Goal: Transaction & Acquisition: Obtain resource

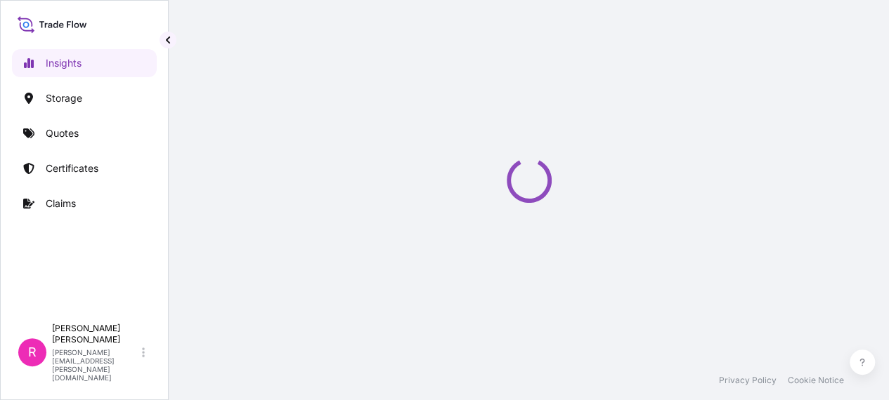
select select "2025"
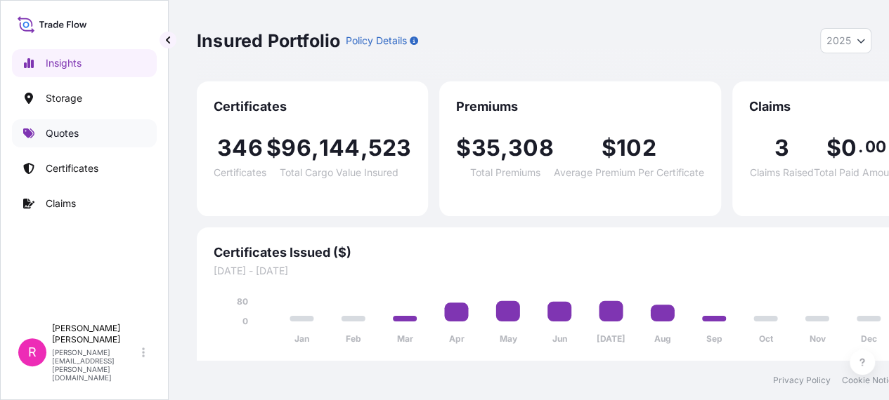
click at [84, 141] on link "Quotes" at bounding box center [84, 133] width 145 height 28
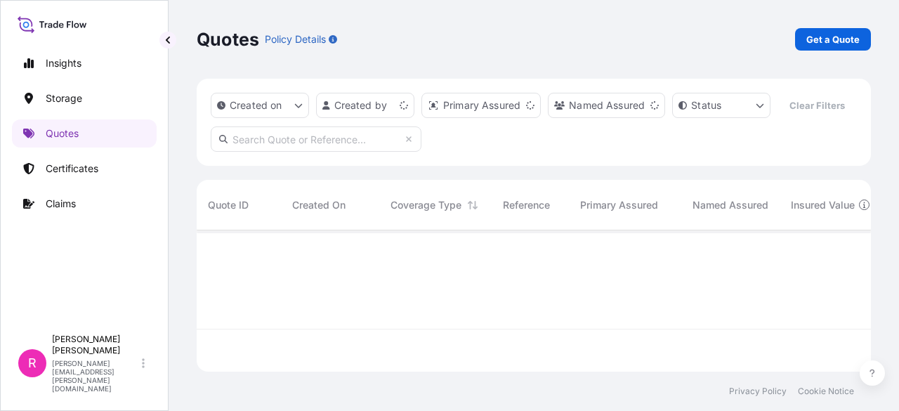
scroll to position [138, 663]
click at [829, 29] on div "Quotes Policy Details Get a Quote" at bounding box center [534, 39] width 674 height 79
click at [832, 39] on p "Get a Quote" at bounding box center [832, 39] width 53 height 14
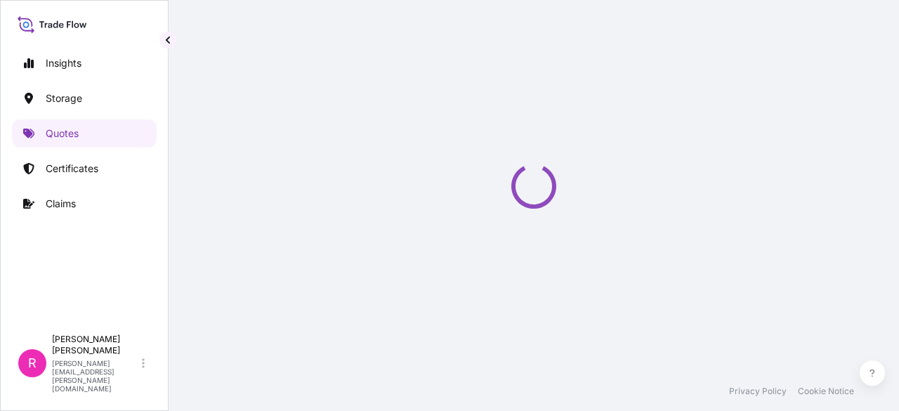
select select "Water"
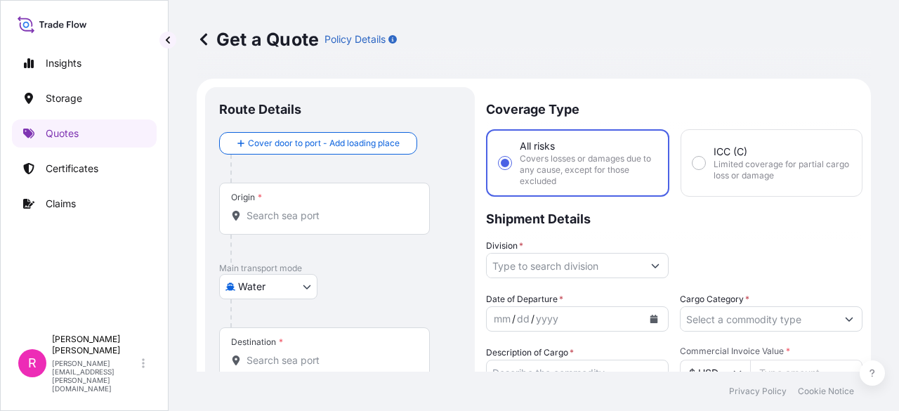
scroll to position [22, 0]
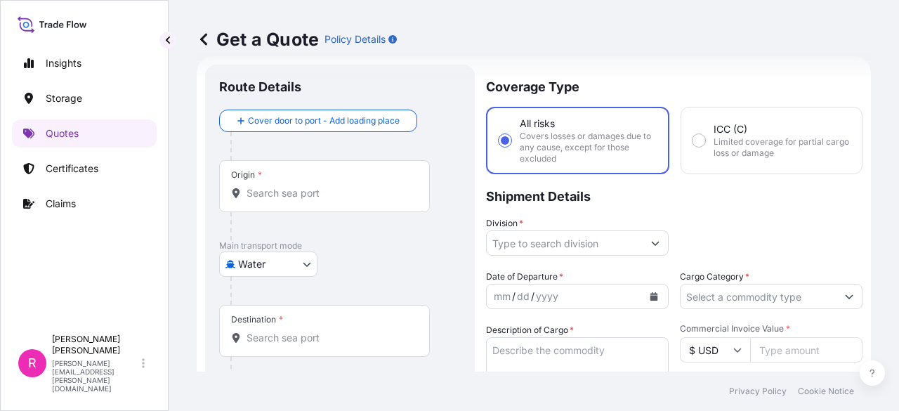
click at [315, 206] on div "Origin *" at bounding box center [324, 186] width 211 height 52
click at [315, 200] on input "Origin *" at bounding box center [330, 193] width 166 height 14
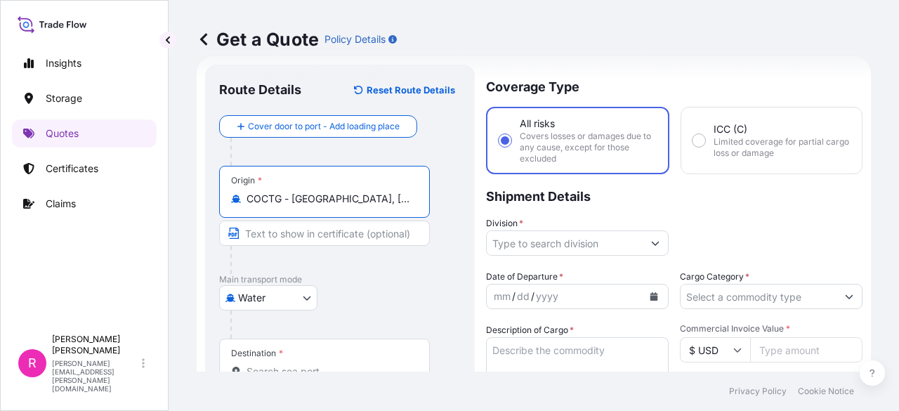
scroll to position [163, 0]
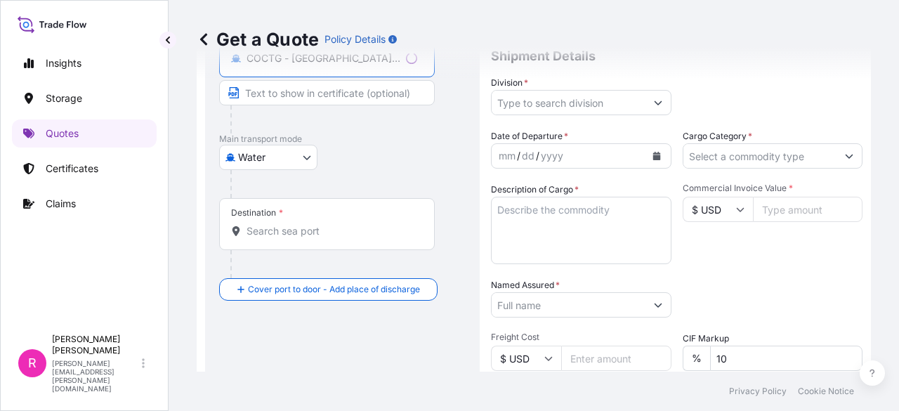
type input "COCTG - Cartagena, Colombia"
click at [320, 214] on div "Destination *" at bounding box center [327, 224] width 216 height 52
click at [320, 224] on input "Destination *" at bounding box center [332, 231] width 171 height 14
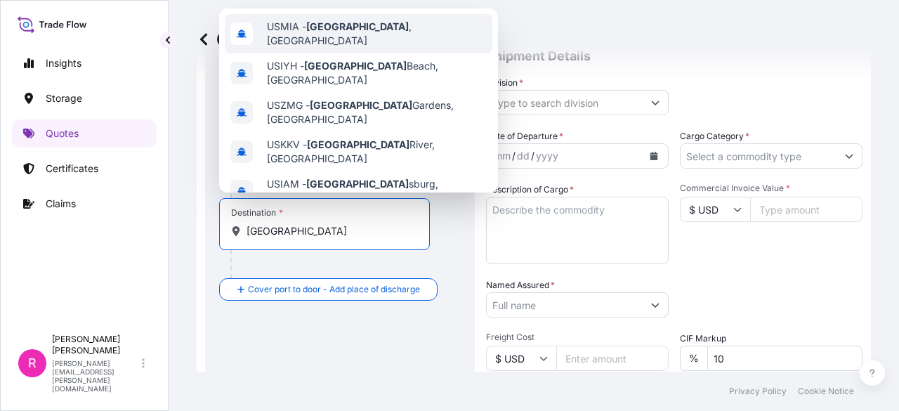
click at [391, 37] on span "USMIA - Miami , United States" at bounding box center [377, 34] width 220 height 28
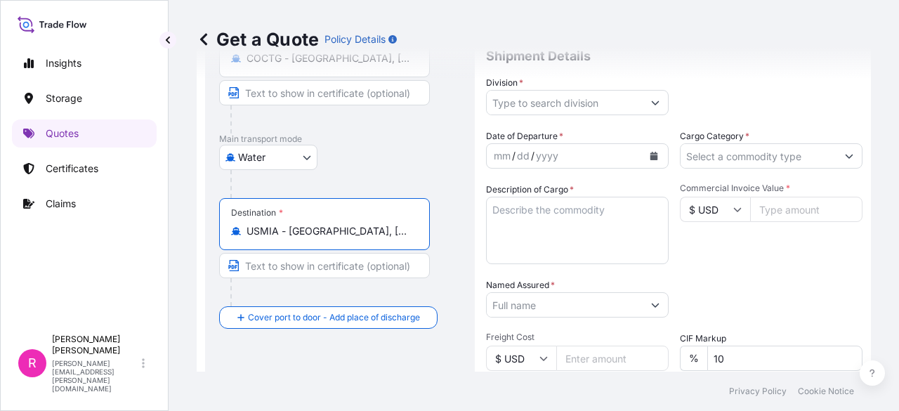
type input "USMIA - Miami, United States"
click at [518, 82] on label "Division *" at bounding box center [504, 83] width 37 height 14
click at [518, 90] on input "Division *" at bounding box center [565, 102] width 156 height 25
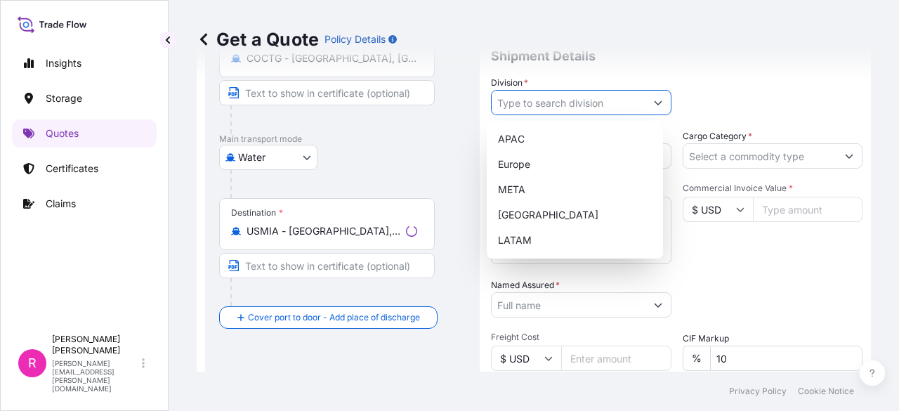
click at [530, 95] on input "Division *" at bounding box center [569, 102] width 154 height 25
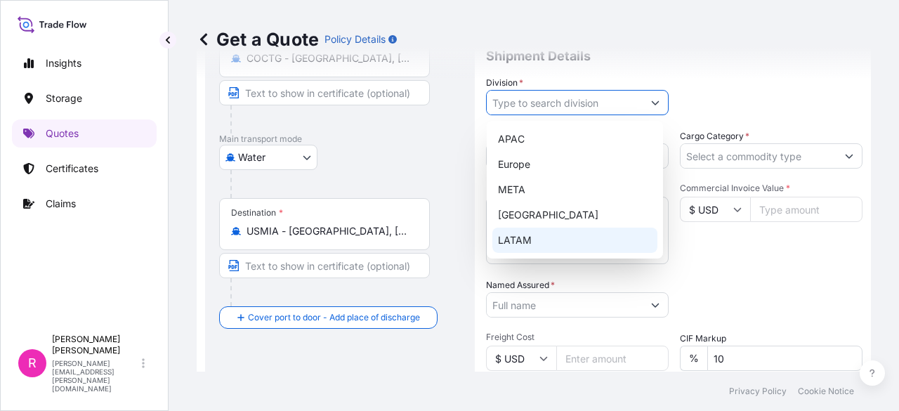
click at [545, 237] on div "LATAM" at bounding box center [574, 240] width 165 height 25
type input "LATAM"
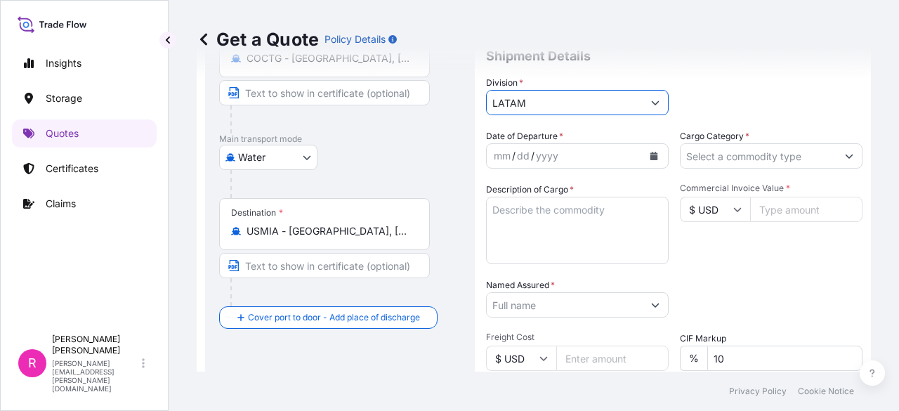
click at [617, 159] on div "mm / dd / yyyy" at bounding box center [565, 155] width 156 height 25
click at [650, 157] on icon "Calendar" at bounding box center [654, 156] width 8 height 8
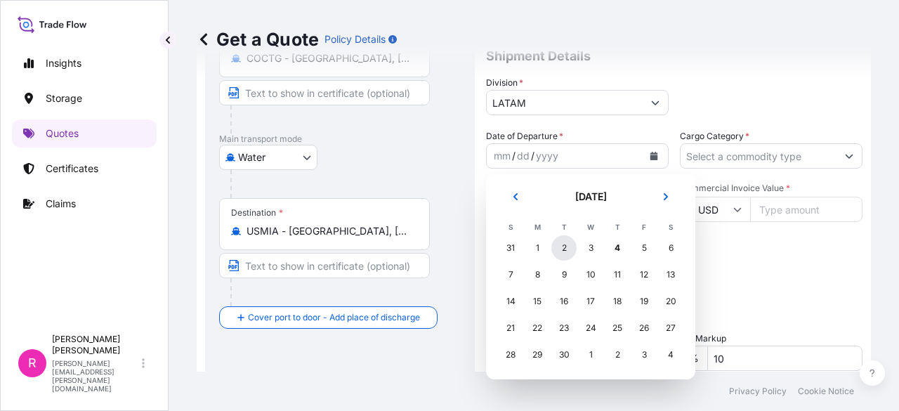
click at [560, 251] on div "2" at bounding box center [563, 247] width 25 height 25
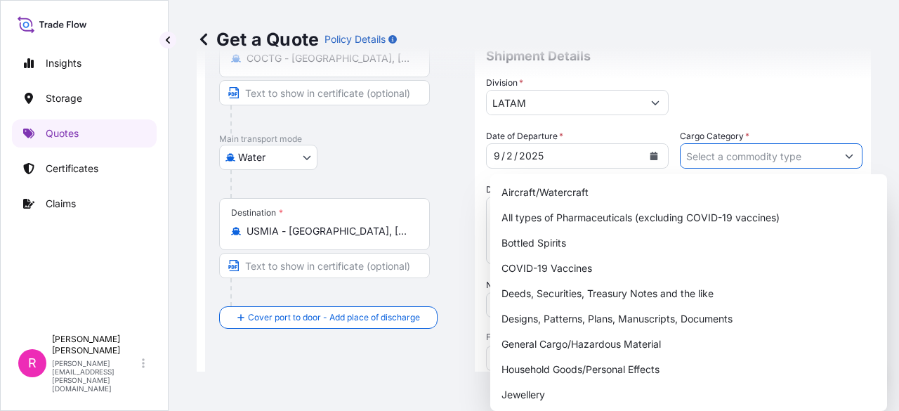
click at [721, 159] on input "Cargo Category *" at bounding box center [759, 155] width 156 height 25
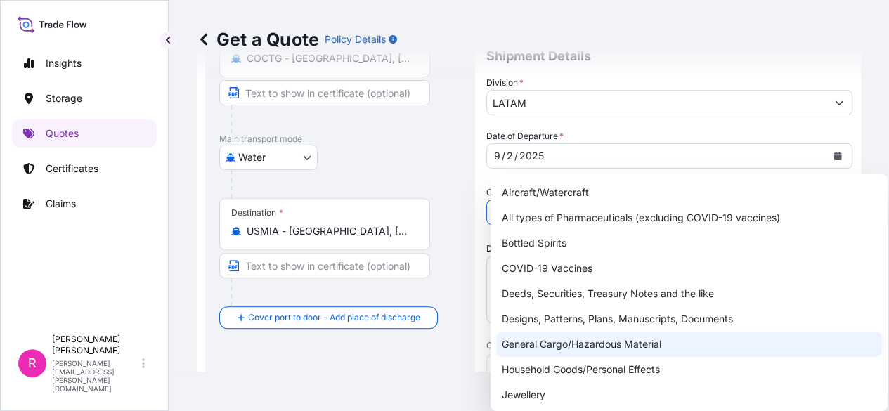
click at [572, 335] on div "General Cargo/Hazardous Material" at bounding box center [689, 344] width 386 height 25
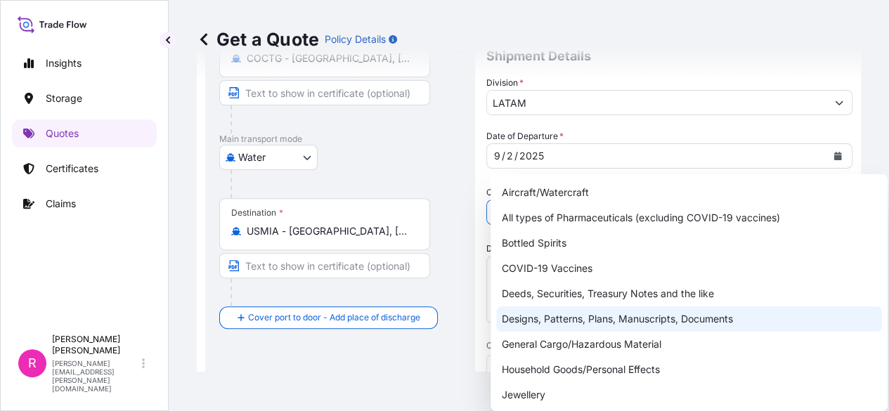
type input "General Cargo/Hazardous Material"
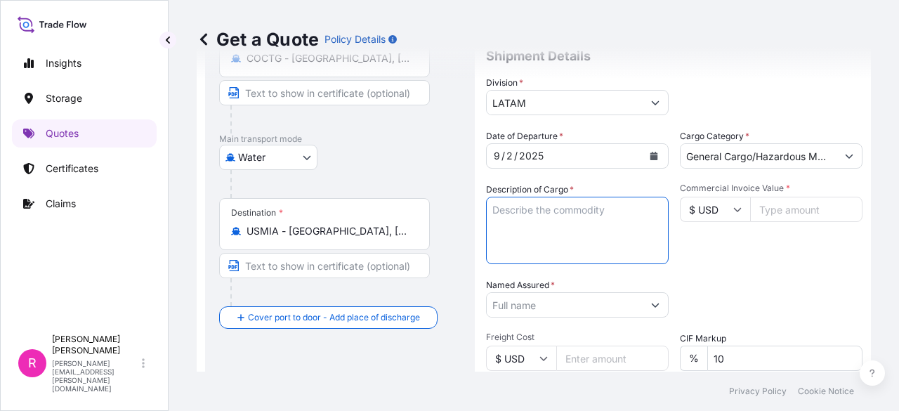
click at [539, 214] on textarea "Description of Cargo *" at bounding box center [577, 230] width 183 height 67
type textarea "POWER TRANSFORMER"
click at [768, 228] on div "Commercial Invoice Value * $ USD" at bounding box center [771, 223] width 183 height 81
click at [780, 200] on input "Commercial Invoice Value *" at bounding box center [806, 209] width 112 height 25
type input "842259"
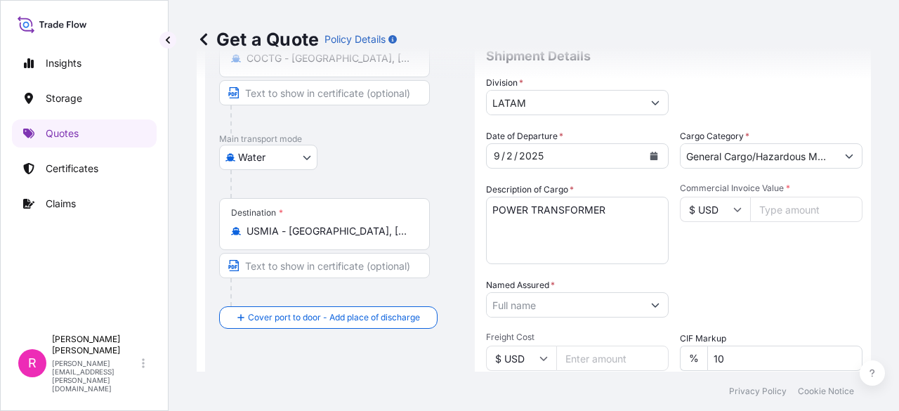
type input "842259.4"
type input "842259.63"
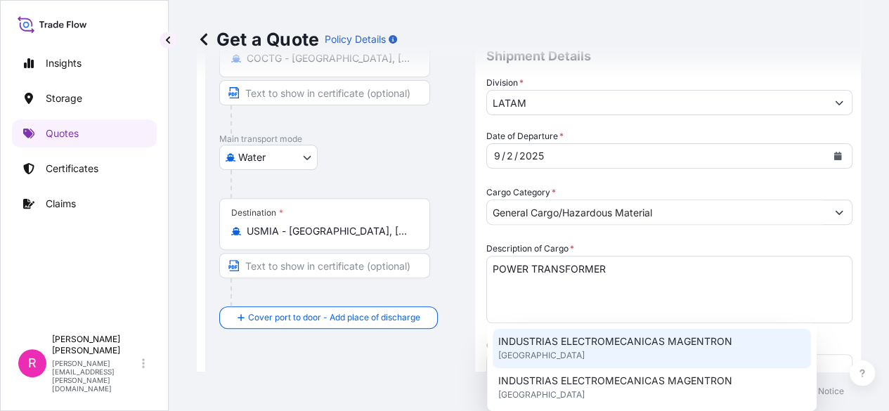
click at [680, 350] on div "INDUSTRIAS ELECTROMECANICAS MAGENTRON United Kingdom" at bounding box center [651, 348] width 318 height 39
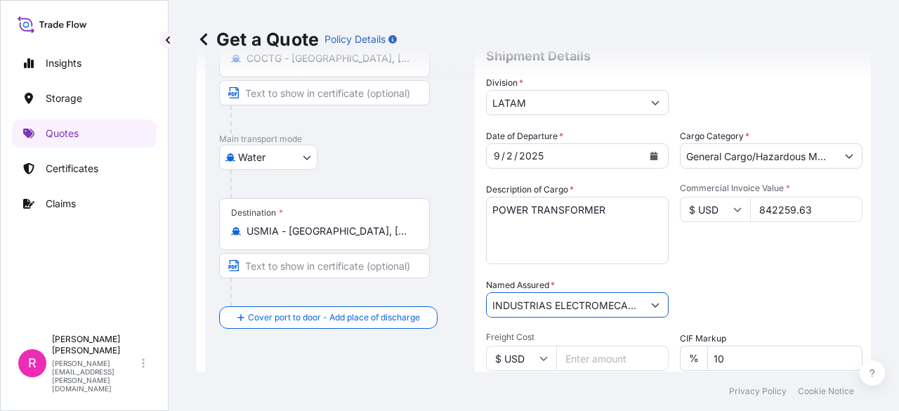
scroll to position [233, 0]
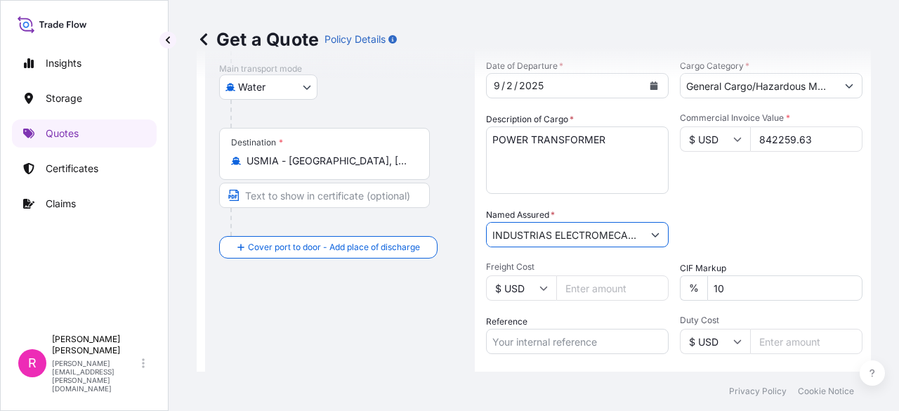
type input "INDUSTRIAS ELECTROMECANICAS MAGENTRON"
drag, startPoint x: 584, startPoint y: 338, endPoint x: 589, endPoint y: 332, distance: 8.0
click at [583, 338] on input "Reference" at bounding box center [577, 341] width 183 height 25
drag, startPoint x: 499, startPoint y: 322, endPoint x: 532, endPoint y: 329, distance: 34.4
click at [504, 328] on label "Reference" at bounding box center [506, 322] width 41 height 14
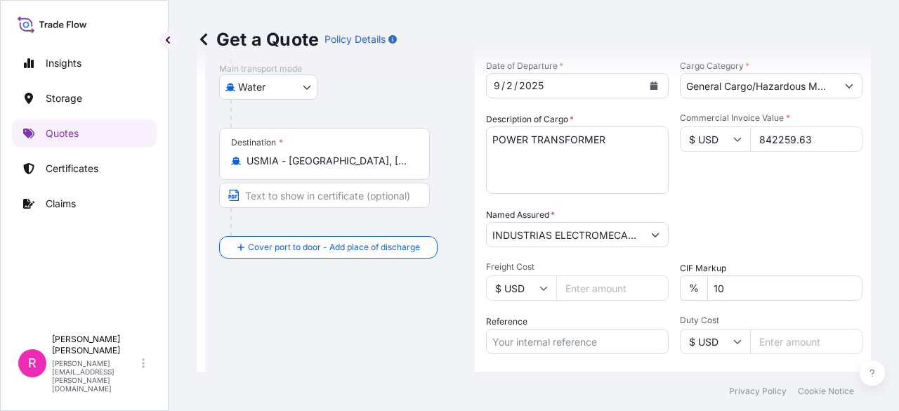
click at [535, 329] on input "Reference" at bounding box center [577, 341] width 183 height 25
paste input "CO4061153803"
type input "CO4061153803"
click at [726, 204] on div "Date of Departure * 9 / 2 / 2025 Cargo Category * General Cargo/Hazardous Mater…" at bounding box center [674, 233] width 376 height 348
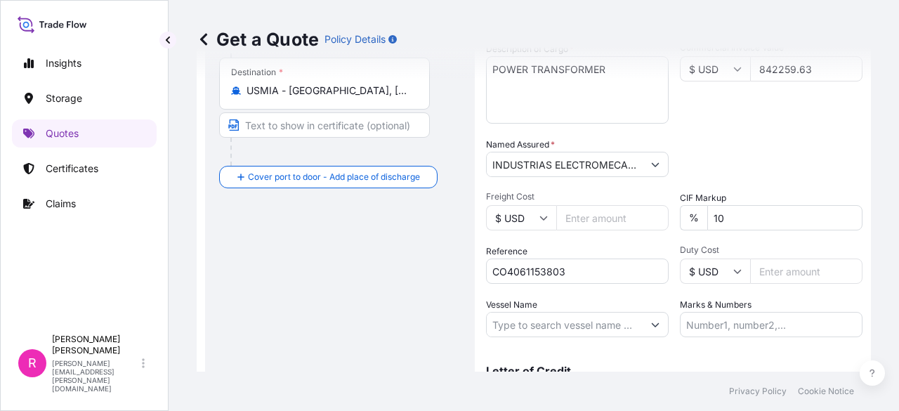
click at [540, 330] on input "Vessel Name" at bounding box center [565, 324] width 156 height 25
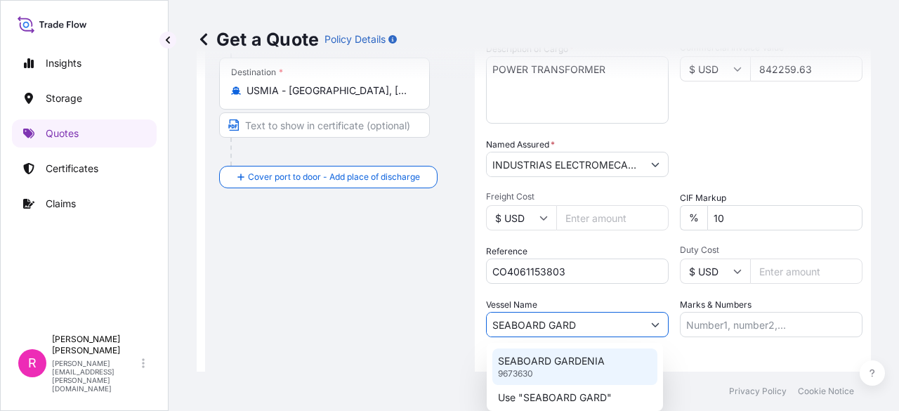
click at [579, 358] on p "SEABOARD GARDENIA" at bounding box center [551, 361] width 107 height 14
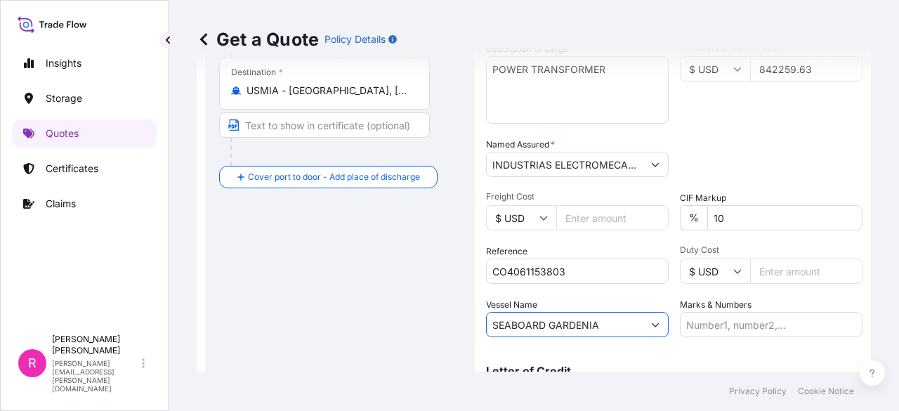
scroll to position [381, 0]
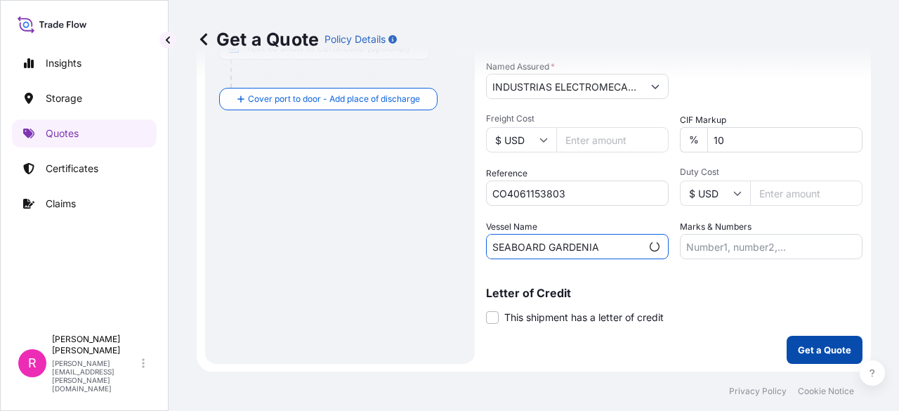
type input "SEABOARD GARDENIA"
click at [800, 353] on p "Get a Quote" at bounding box center [824, 350] width 53 height 14
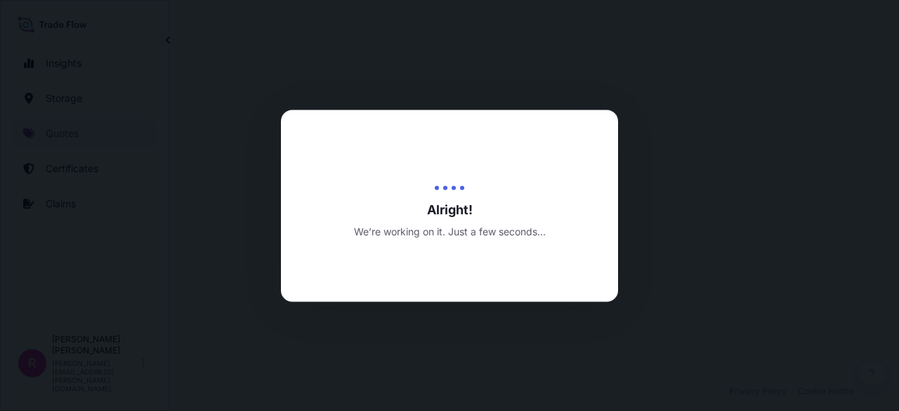
select select "Water"
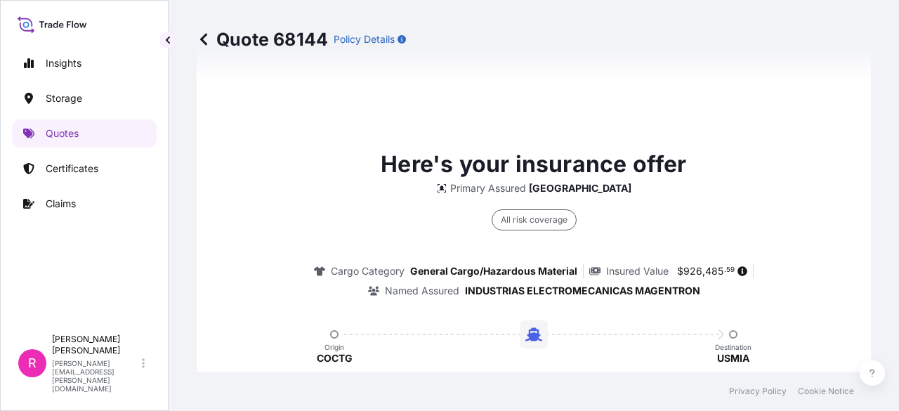
scroll to position [1048, 0]
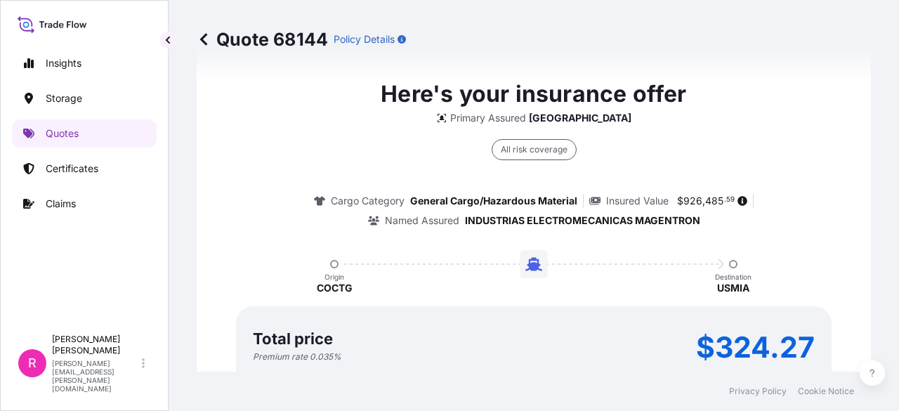
click at [212, 44] on p "Quote 68144" at bounding box center [262, 39] width 131 height 22
click at [202, 44] on icon at bounding box center [204, 39] width 14 height 14
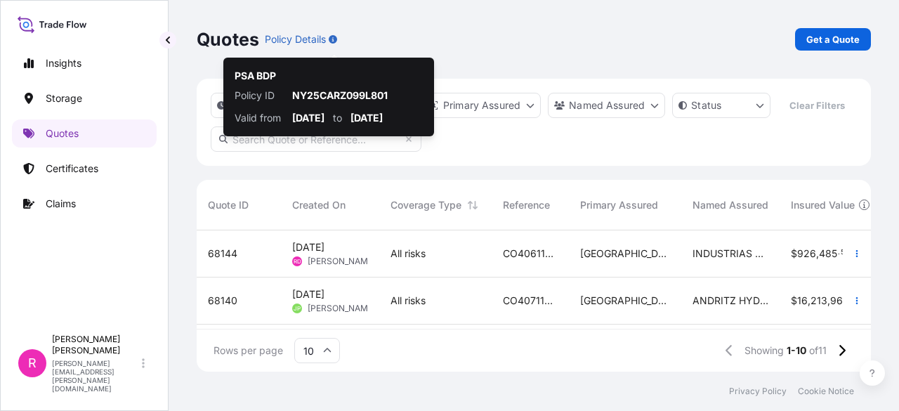
scroll to position [138, 663]
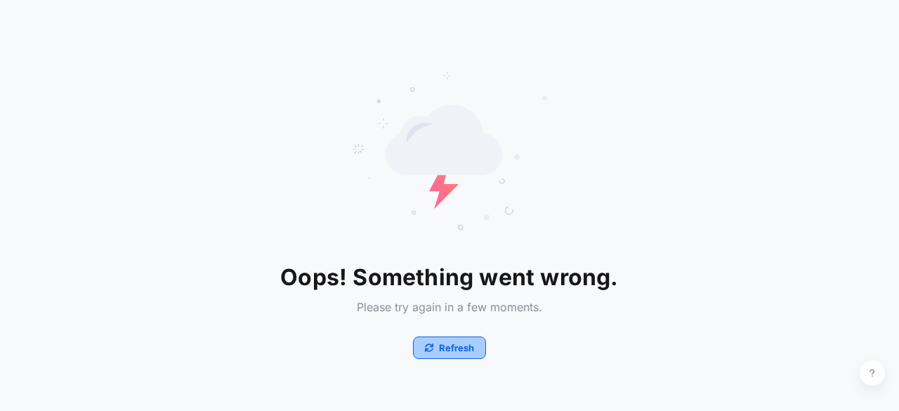
click at [440, 355] on button "Refresh" at bounding box center [449, 347] width 73 height 22
